Goal: Use online tool/utility: Utilize a website feature to perform a specific function

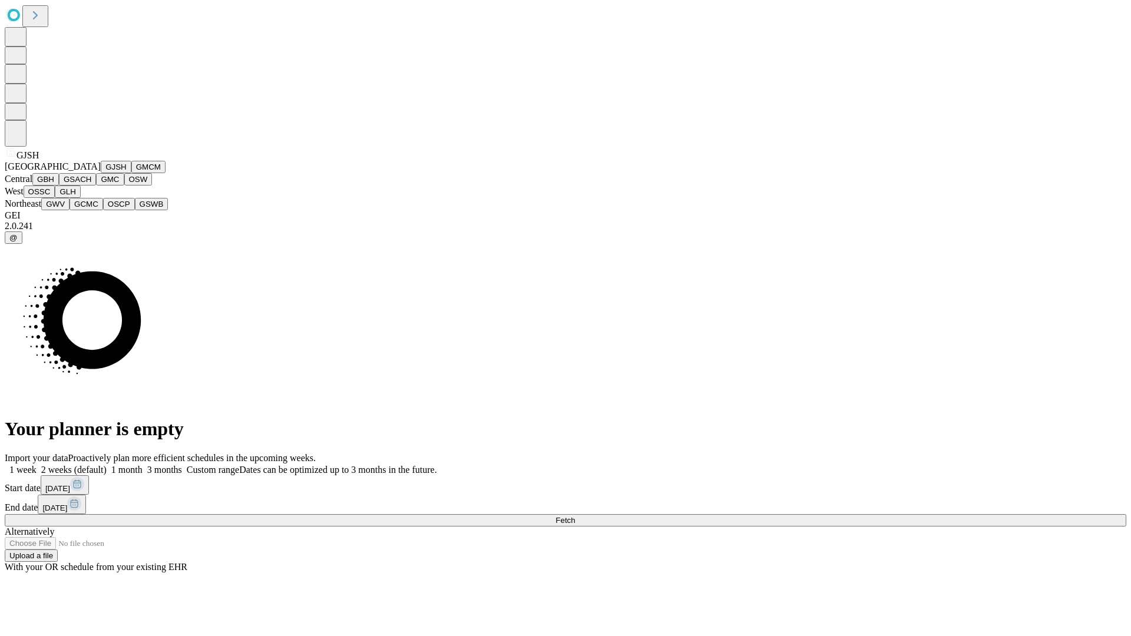
click at [101, 173] on button "GJSH" at bounding box center [116, 167] width 31 height 12
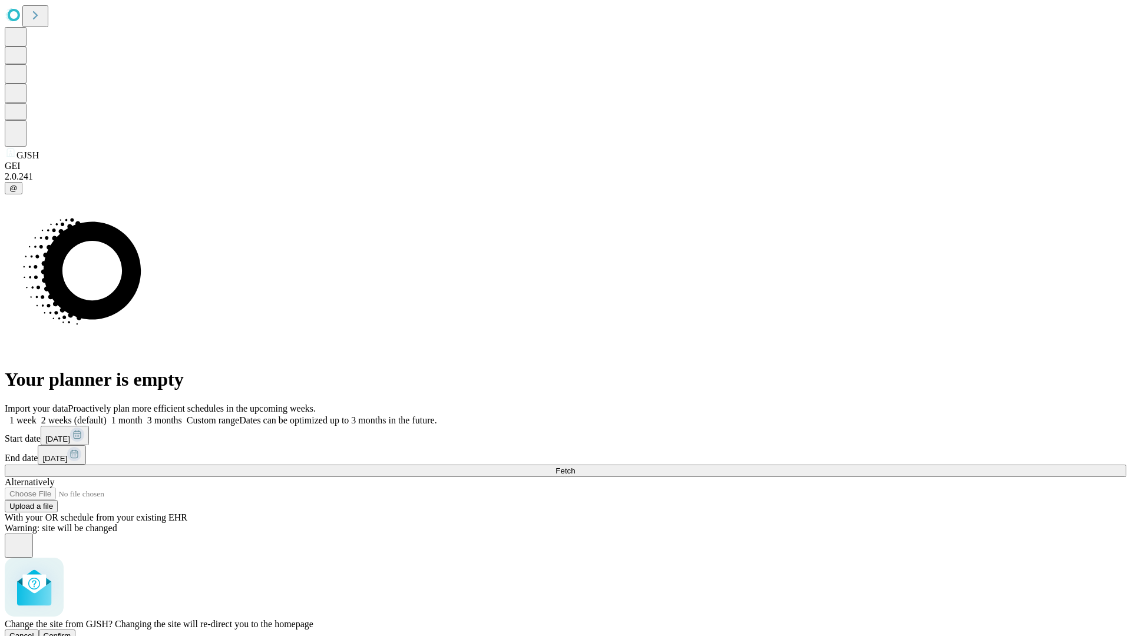
click at [71, 631] on span "Confirm" at bounding box center [58, 635] width 28 height 9
click at [37, 415] on label "1 week" at bounding box center [21, 420] width 32 height 10
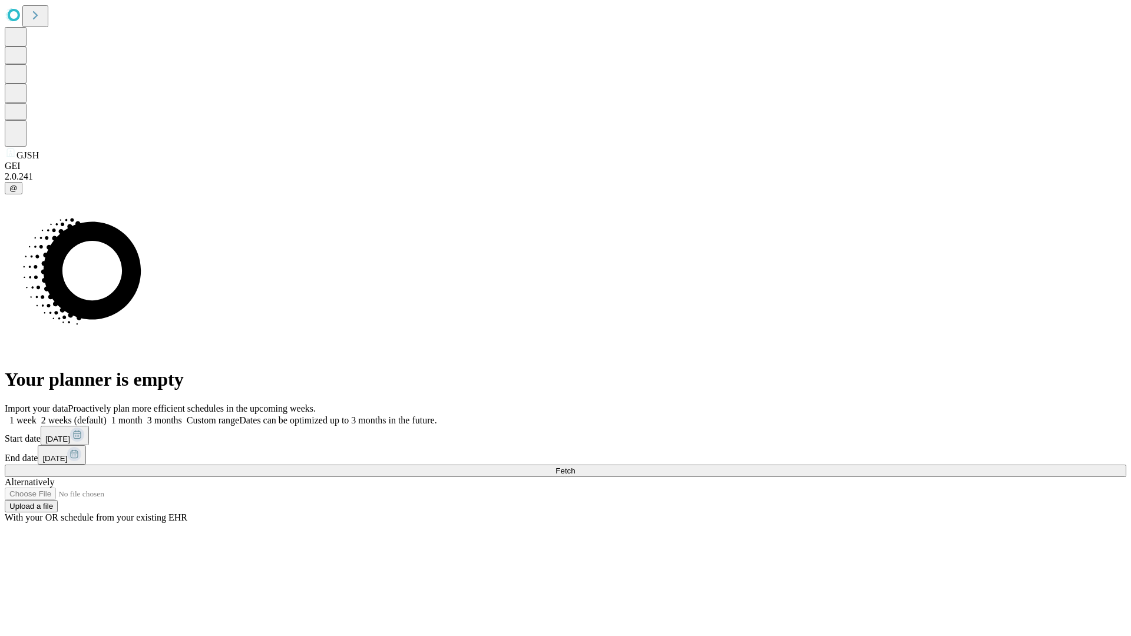
click at [575, 466] on span "Fetch" at bounding box center [564, 470] width 19 height 9
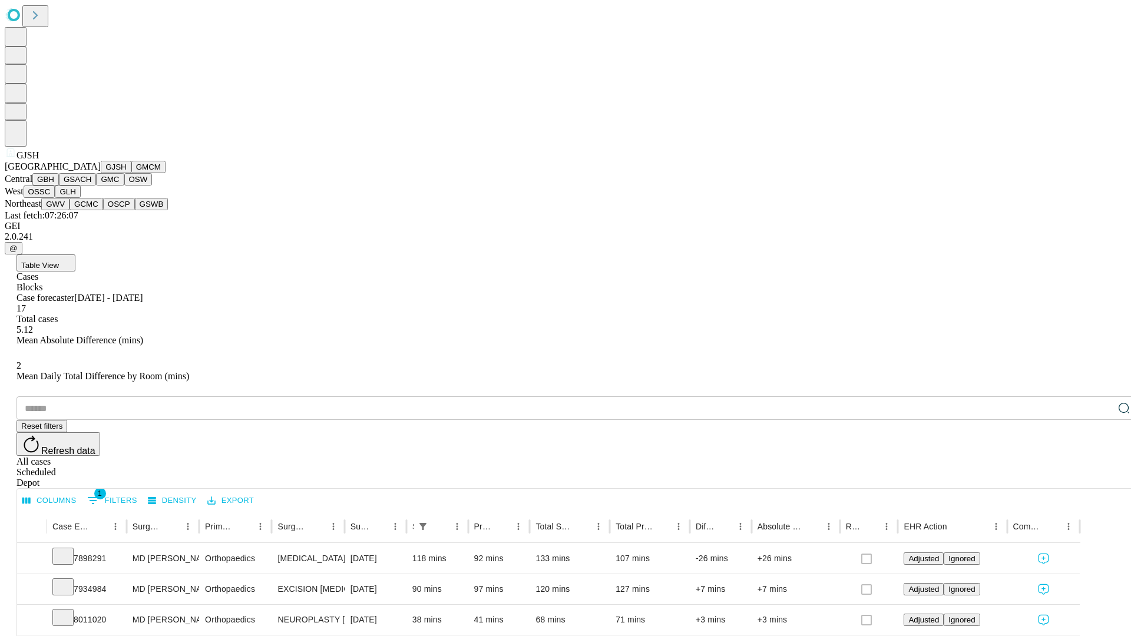
click at [131, 173] on button "GMCM" at bounding box center [148, 167] width 34 height 12
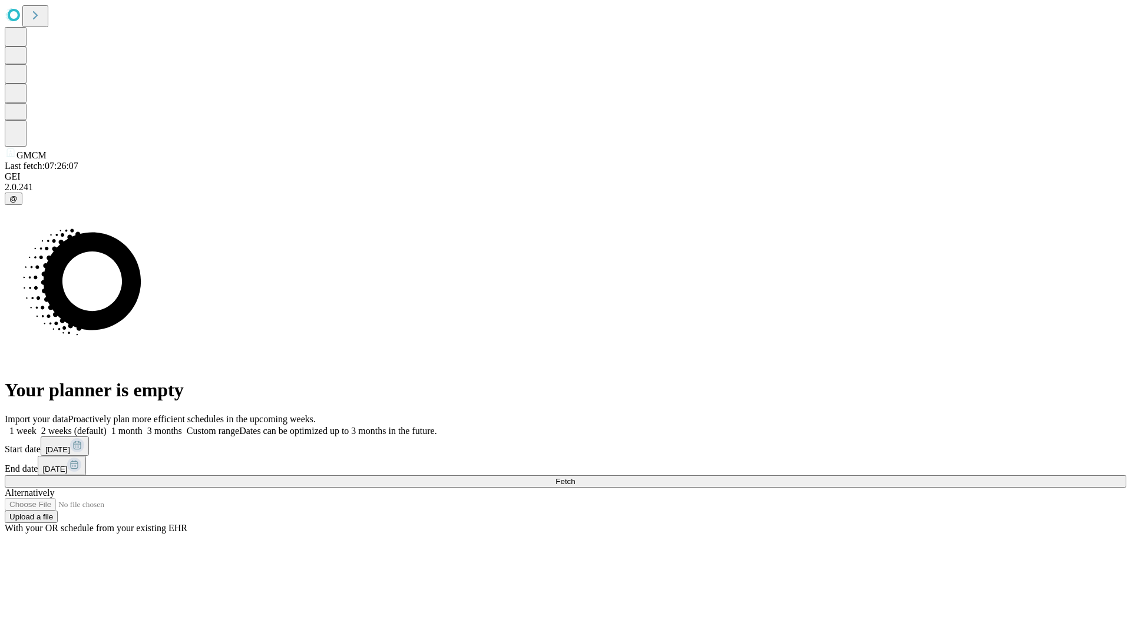
click at [37, 426] on label "1 week" at bounding box center [21, 431] width 32 height 10
click at [575, 477] on span "Fetch" at bounding box center [564, 481] width 19 height 9
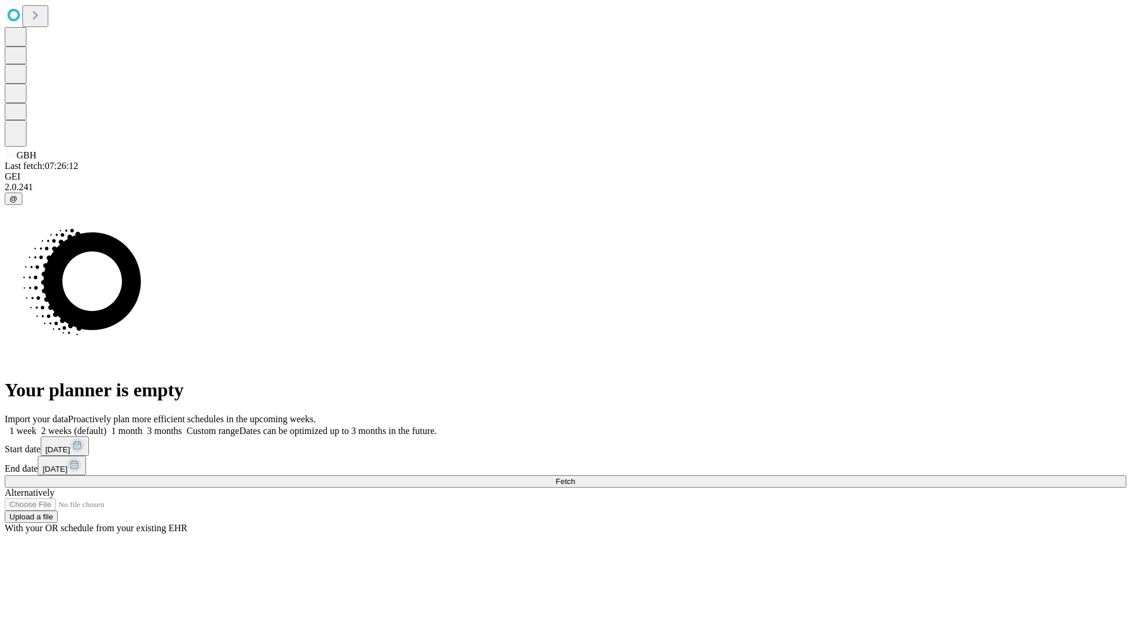
click at [37, 426] on label "1 week" at bounding box center [21, 431] width 32 height 10
click at [575, 477] on span "Fetch" at bounding box center [564, 481] width 19 height 9
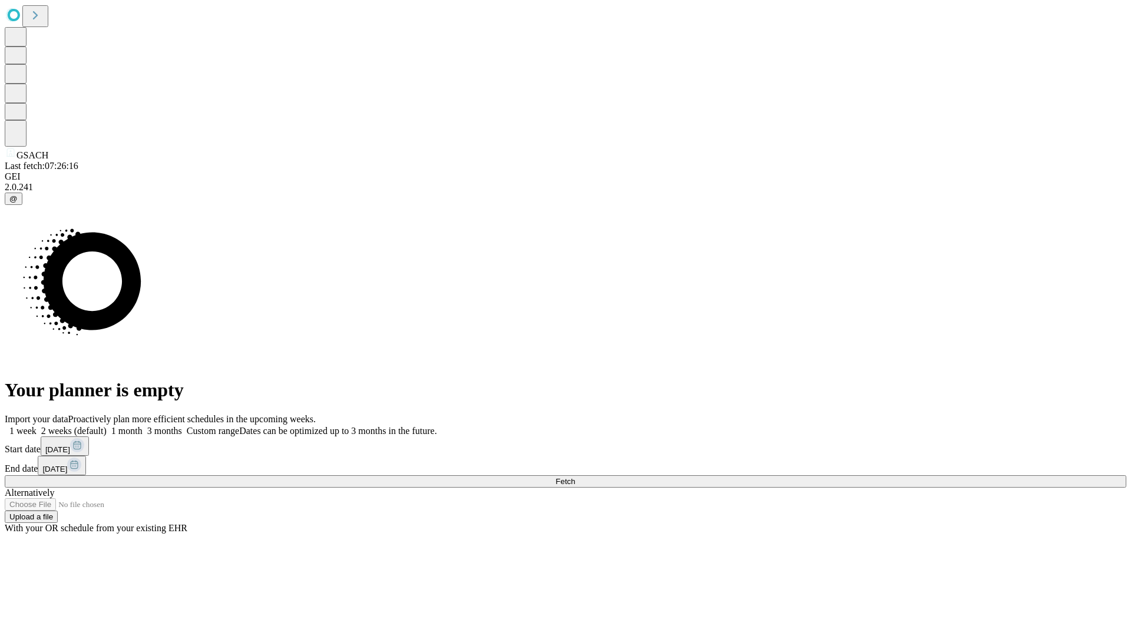
click at [37, 426] on label "1 week" at bounding box center [21, 431] width 32 height 10
click at [575, 477] on span "Fetch" at bounding box center [564, 481] width 19 height 9
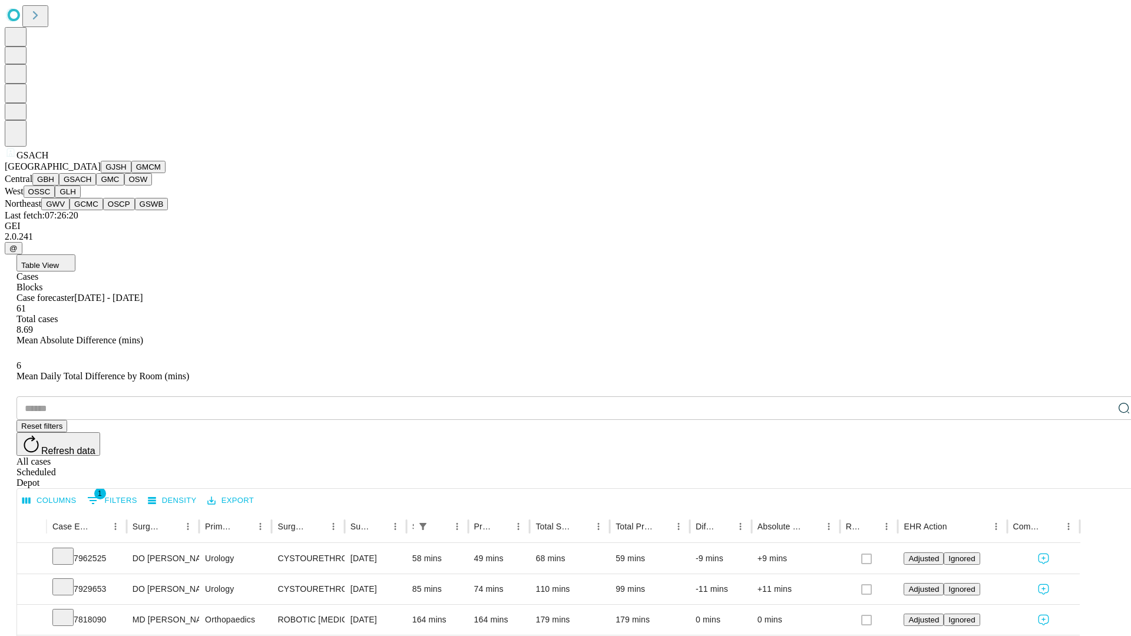
click at [96, 186] on button "GMC" at bounding box center [110, 179] width 28 height 12
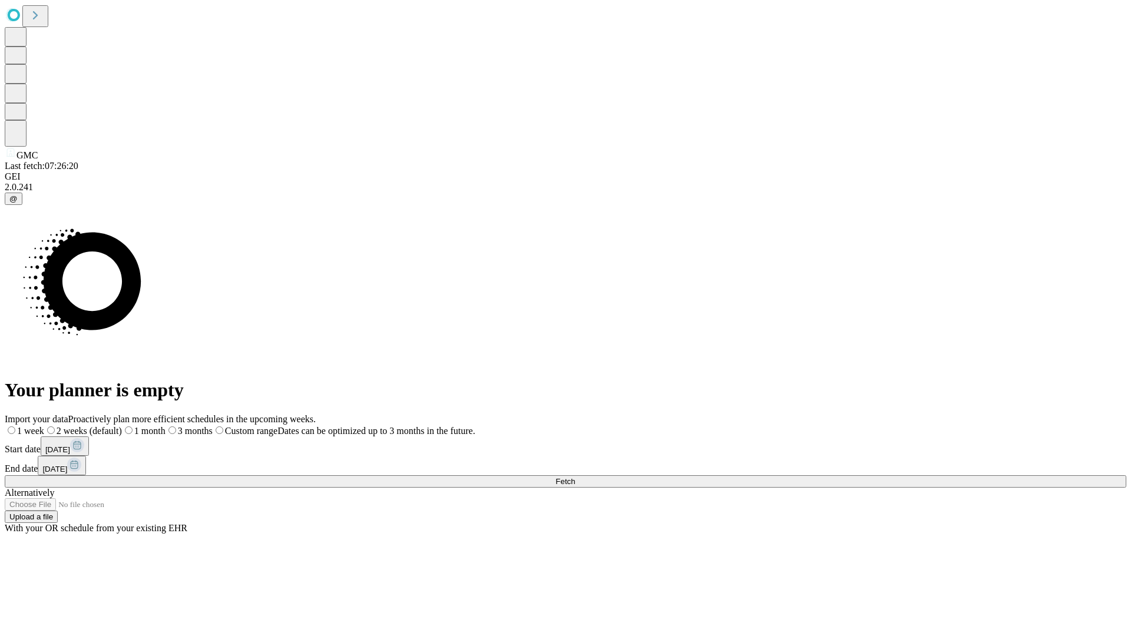
click at [44, 426] on label "1 week" at bounding box center [24, 431] width 39 height 10
click at [575, 477] on span "Fetch" at bounding box center [564, 481] width 19 height 9
click at [37, 426] on label "1 week" at bounding box center [21, 431] width 32 height 10
click at [575, 477] on span "Fetch" at bounding box center [564, 481] width 19 height 9
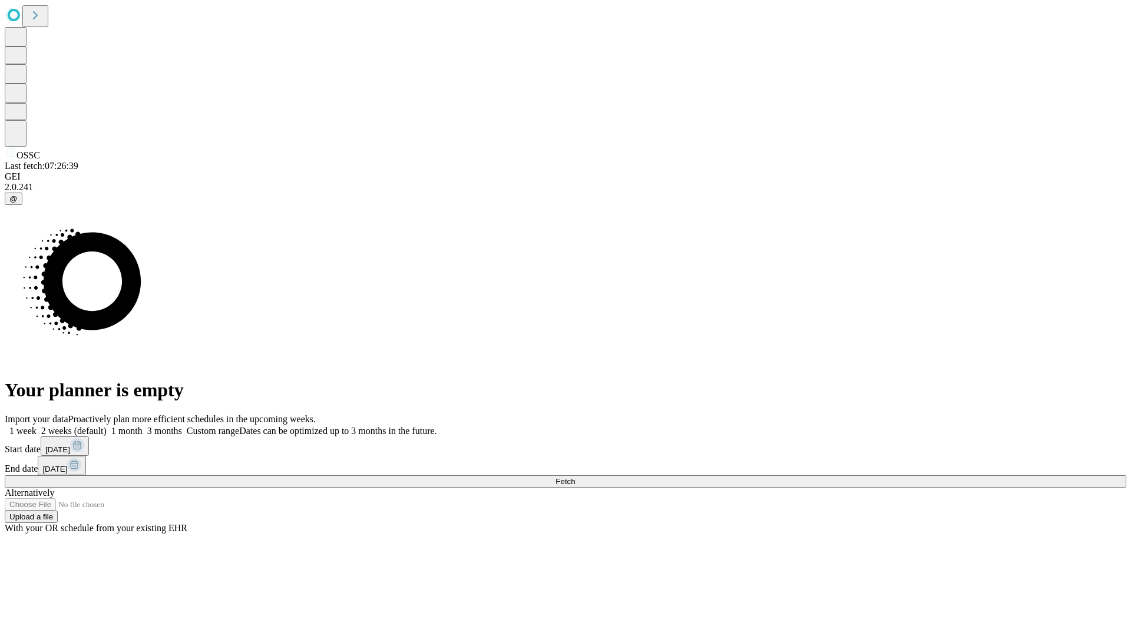
click at [575, 477] on span "Fetch" at bounding box center [564, 481] width 19 height 9
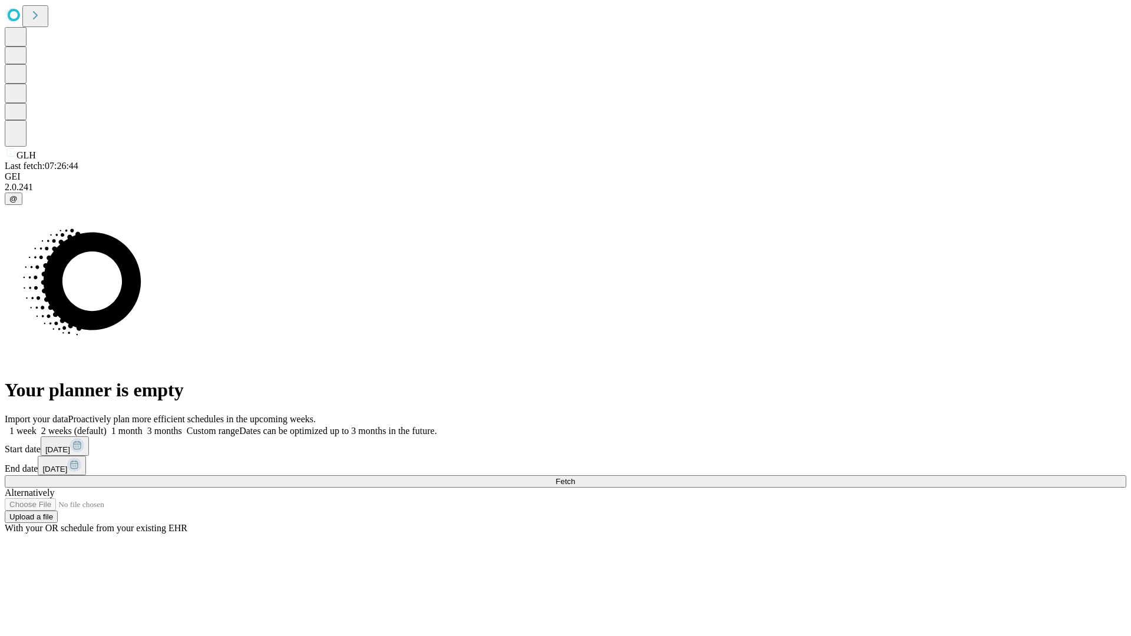
click at [575, 477] on span "Fetch" at bounding box center [564, 481] width 19 height 9
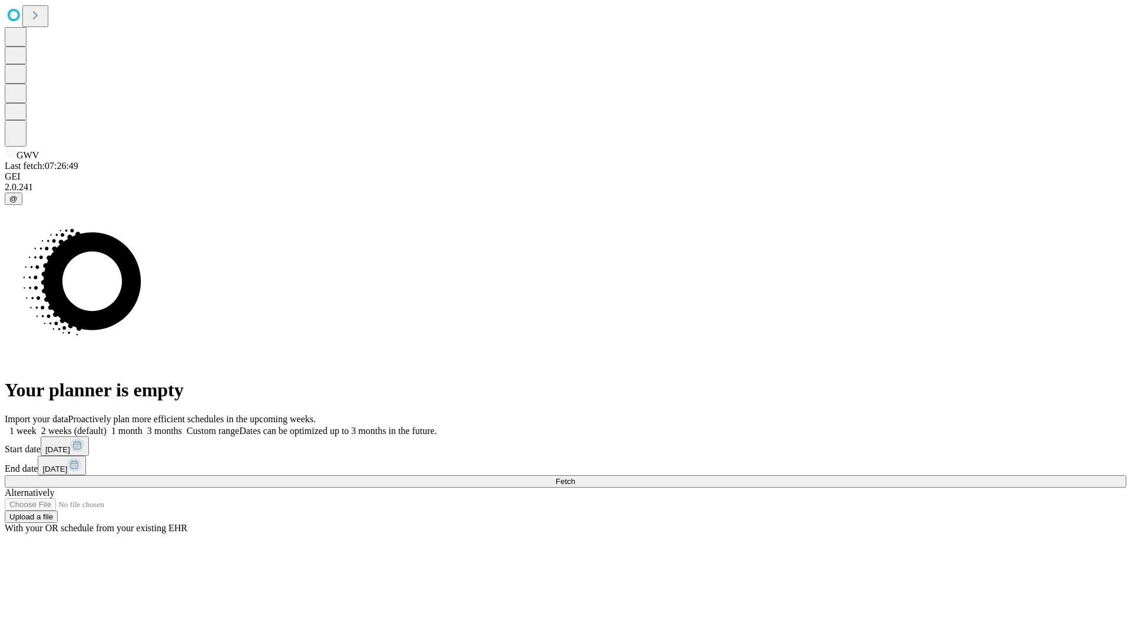
click at [37, 426] on label "1 week" at bounding box center [21, 431] width 32 height 10
click at [575, 477] on span "Fetch" at bounding box center [564, 481] width 19 height 9
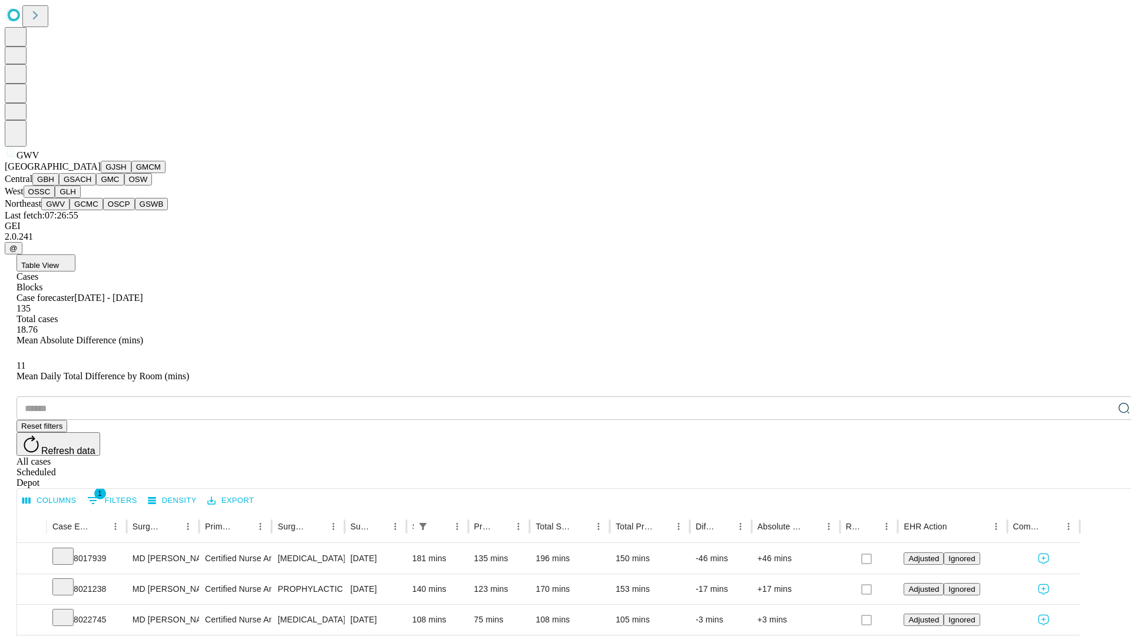
click at [91, 210] on button "GCMC" at bounding box center [86, 204] width 34 height 12
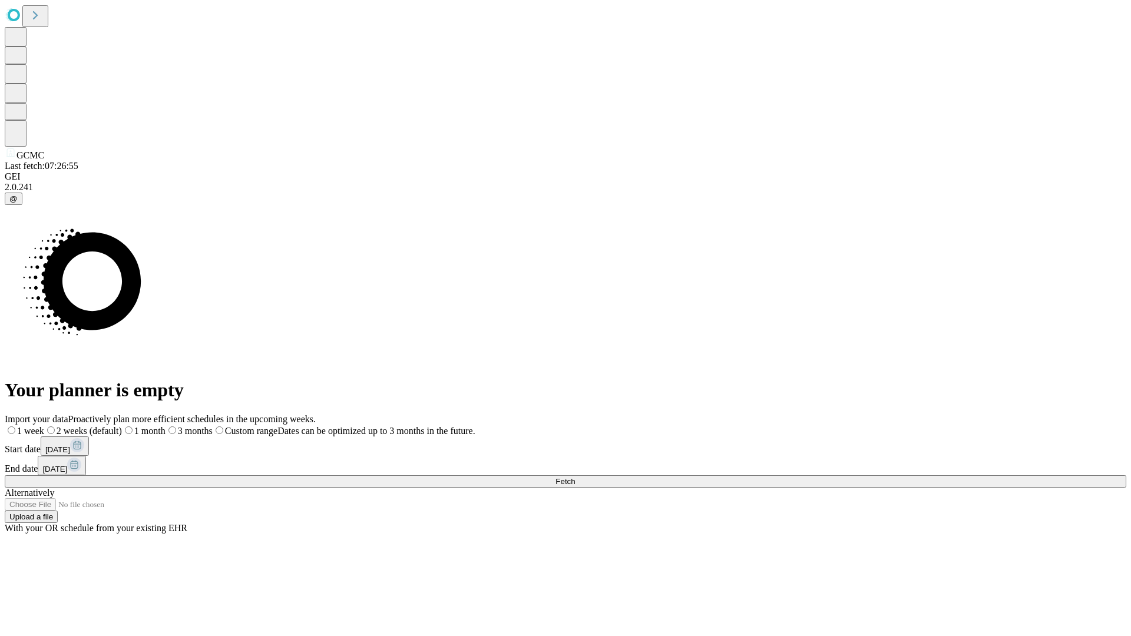
click at [44, 426] on label "1 week" at bounding box center [24, 431] width 39 height 10
click at [575, 477] on span "Fetch" at bounding box center [564, 481] width 19 height 9
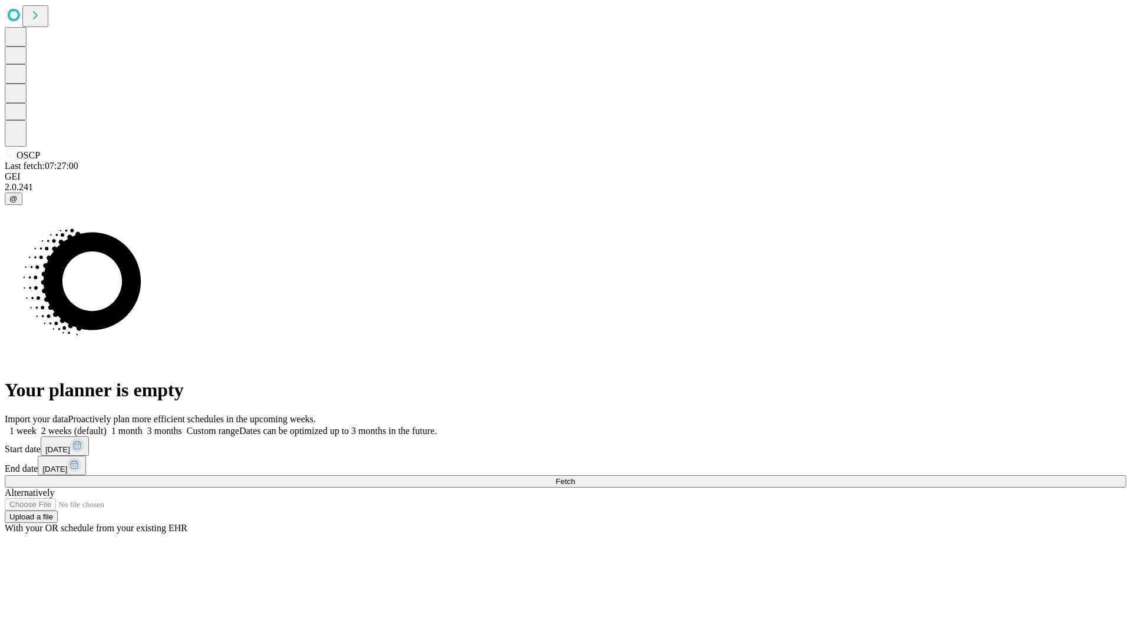
click at [37, 426] on label "1 week" at bounding box center [21, 431] width 32 height 10
click at [575, 477] on span "Fetch" at bounding box center [564, 481] width 19 height 9
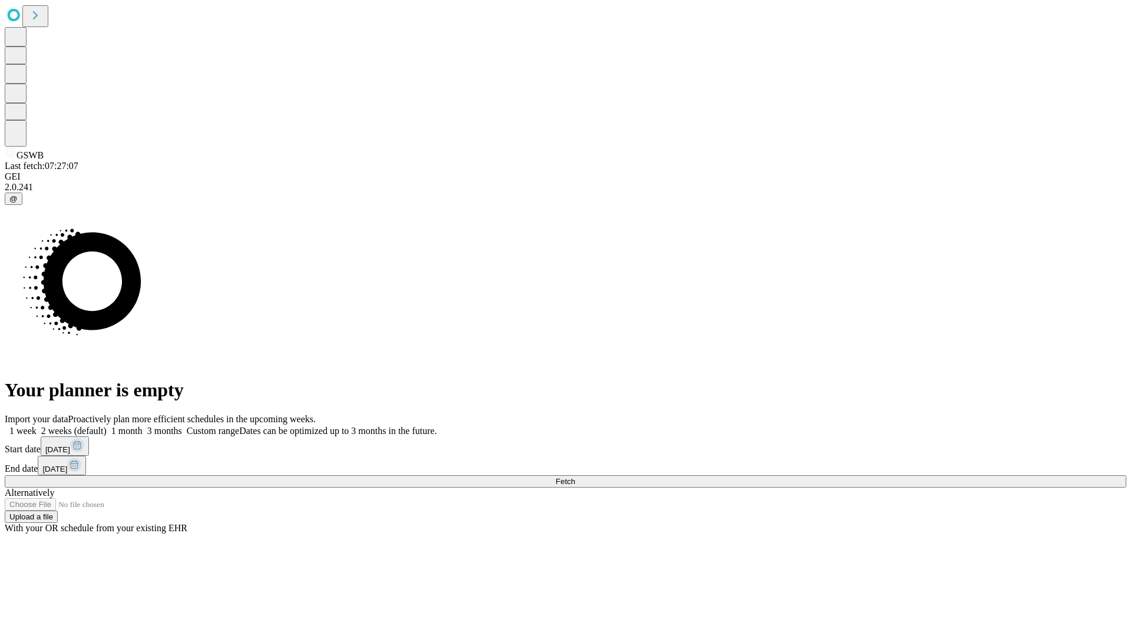
click at [37, 426] on label "1 week" at bounding box center [21, 431] width 32 height 10
click at [575, 477] on span "Fetch" at bounding box center [564, 481] width 19 height 9
